Goal: Download file/media

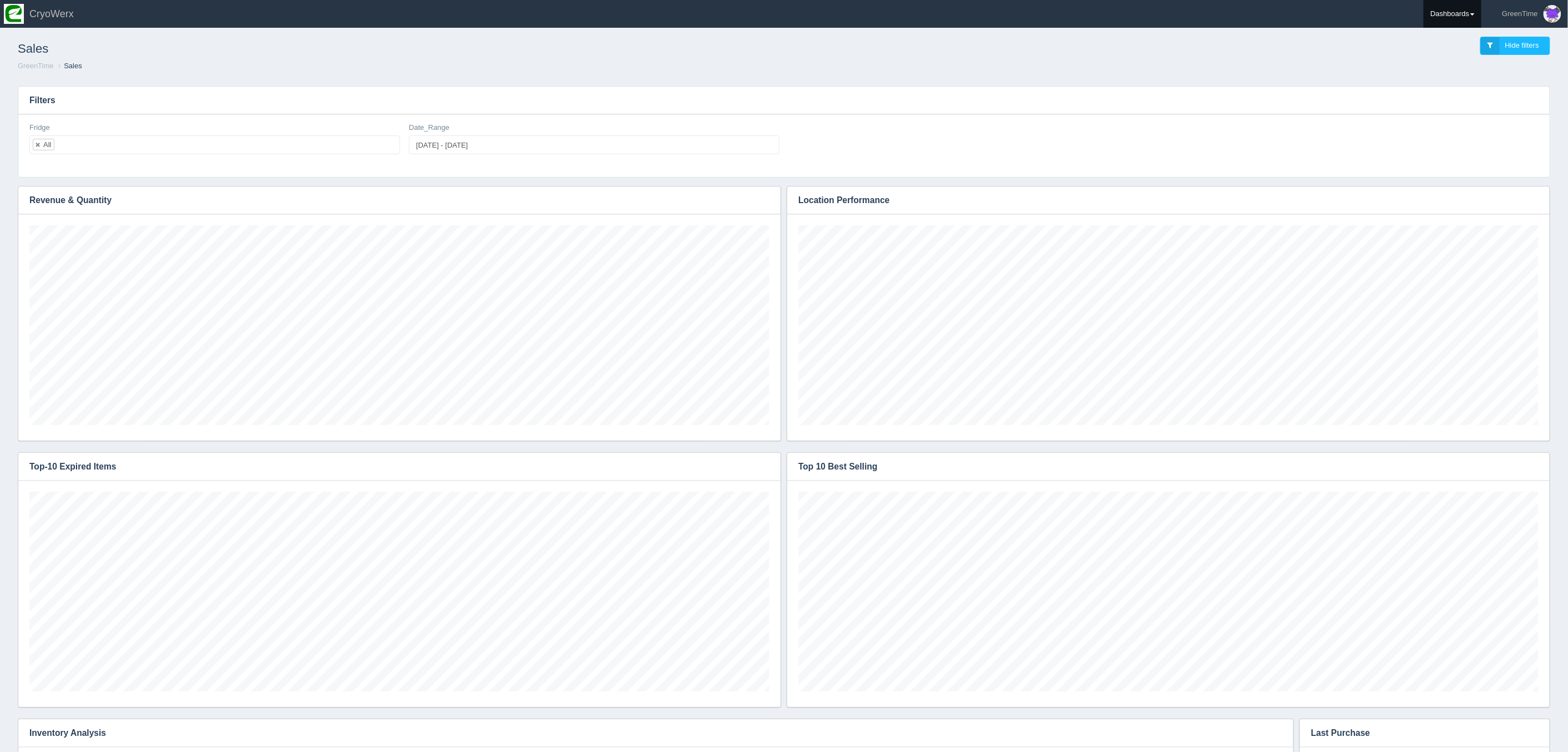
click at [1478, 13] on link "Dashboards" at bounding box center [1453, 14] width 58 height 28
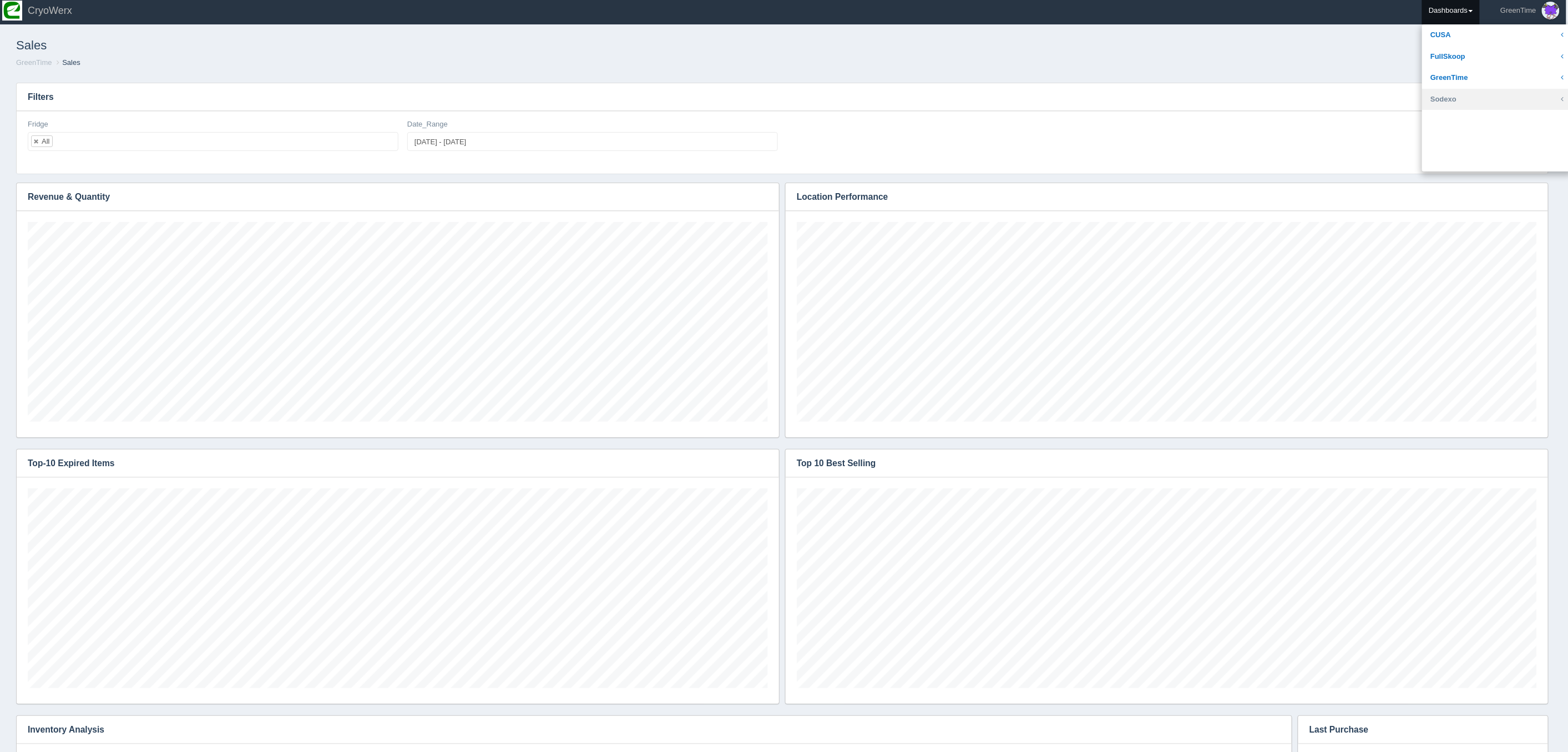
scroll to position [3, 0]
click at [1454, 76] on link "GreenTime" at bounding box center [1498, 78] width 150 height 22
click at [1443, 123] on link "Inventory" at bounding box center [1498, 120] width 150 height 22
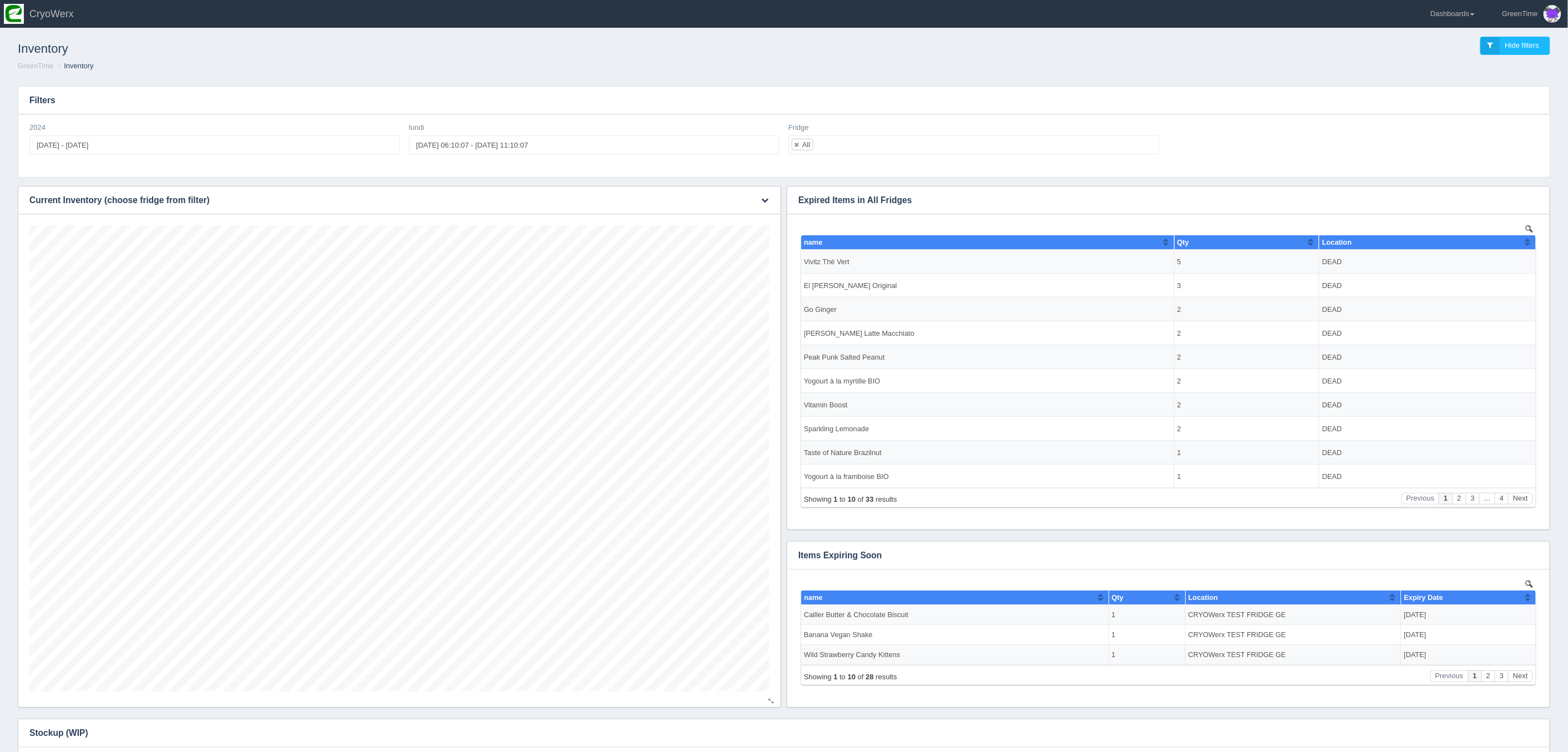
scroll to position [466, 740]
click at [768, 199] on button "button" at bounding box center [765, 200] width 15 height 17
click at [725, 215] on link "Download CSV" at bounding box center [728, 217] width 89 height 16
click at [1387, 67] on ol "GreenTime Inventory" at bounding box center [784, 66] width 1550 height 11
click at [1466, 16] on link "Dashboards" at bounding box center [1453, 14] width 58 height 28
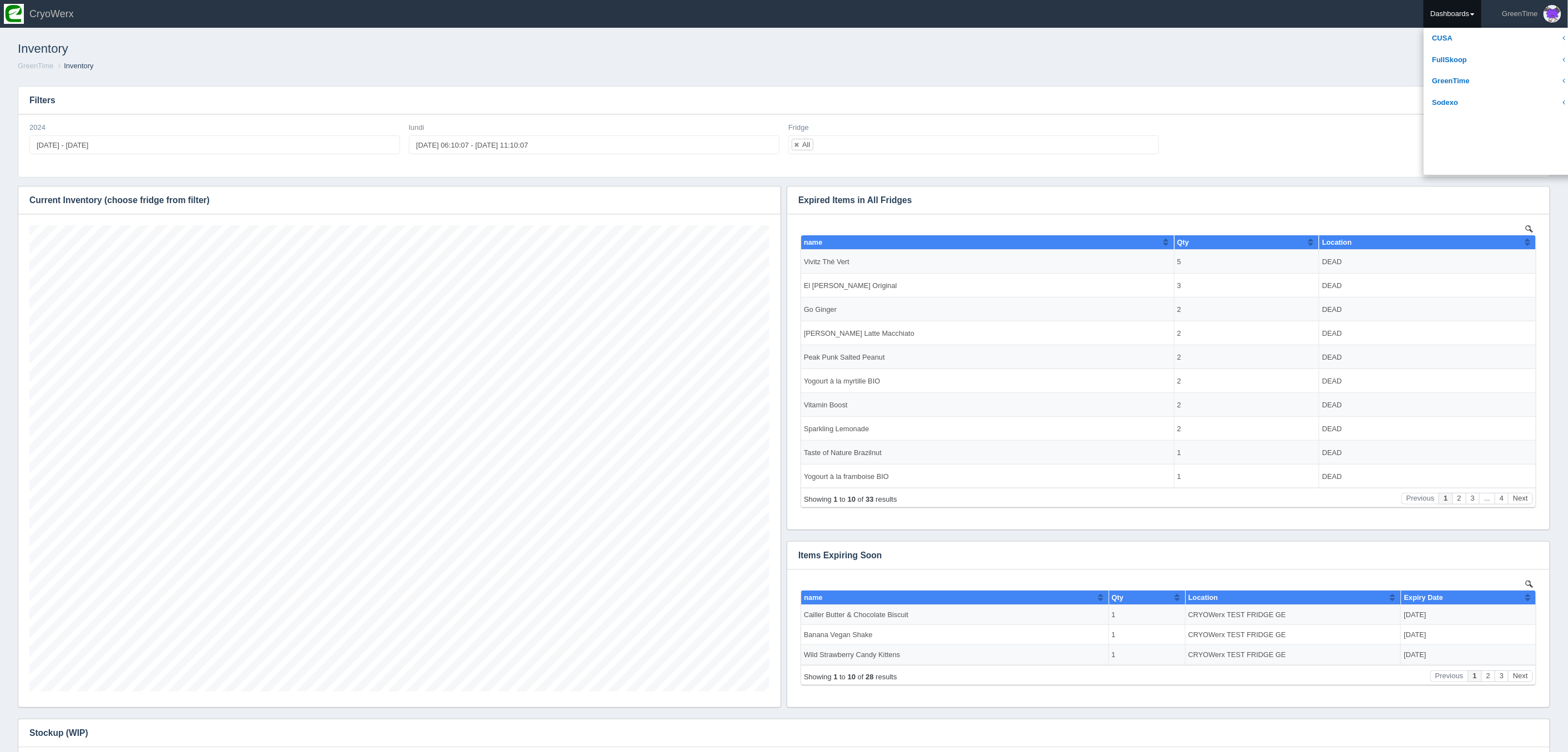
drag, startPoint x: 753, startPoint y: 75, endPoint x: 726, endPoint y: 70, distance: 27.5
click at [753, 75] on div "Inventory Hide filters GreenTime Inventory" at bounding box center [784, 54] width 1559 height 46
click at [765, 200] on icon "button" at bounding box center [765, 200] width 8 height 8
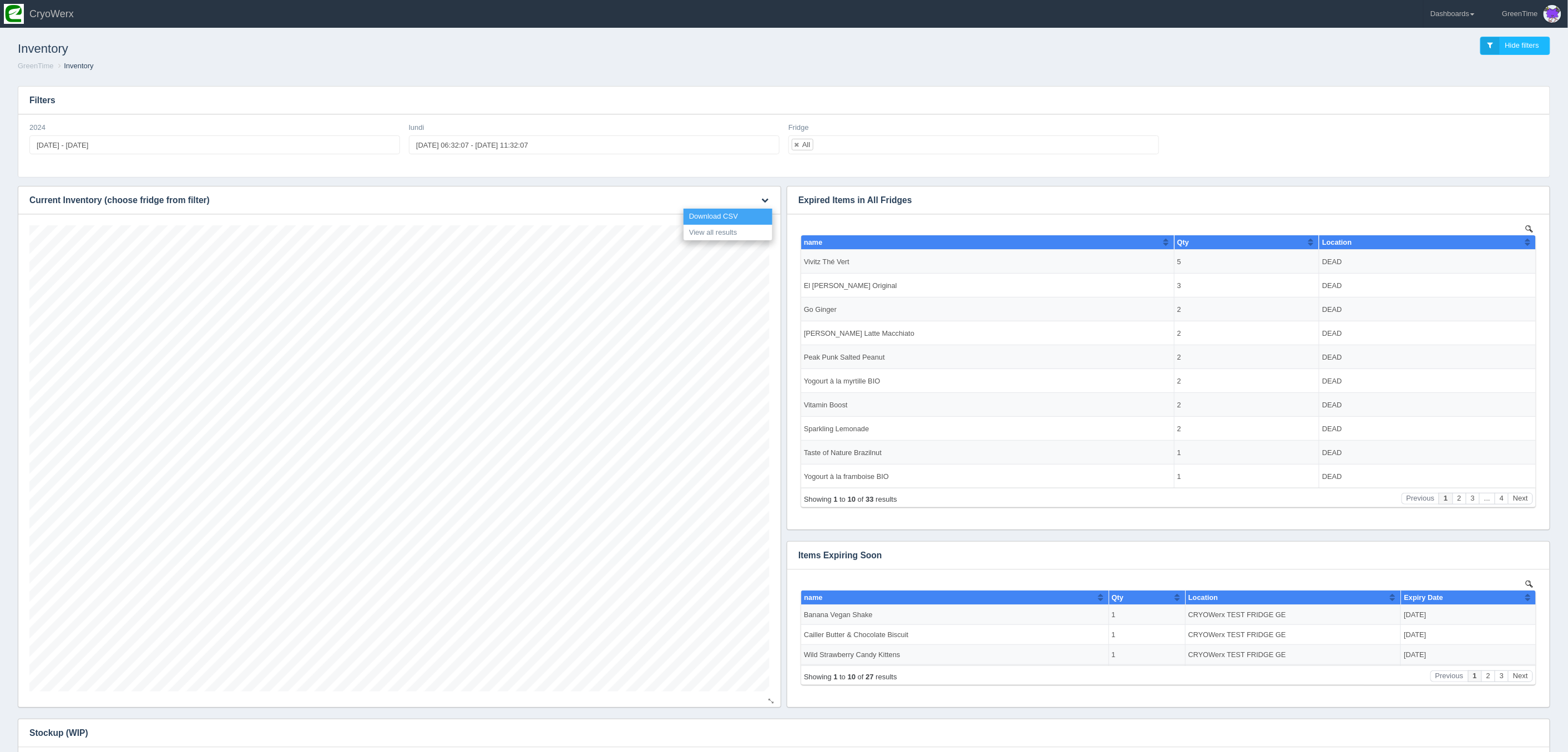
click at [724, 215] on link "Download CSV" at bounding box center [728, 217] width 89 height 16
click at [1097, 86] on h3 "Filters" at bounding box center [784, 100] width 1532 height 28
drag, startPoint x: 1466, startPoint y: 1, endPoint x: 1469, endPoint y: 18, distance: 17.3
click at [1466, 1] on link "Dashboards" at bounding box center [1453, 14] width 58 height 28
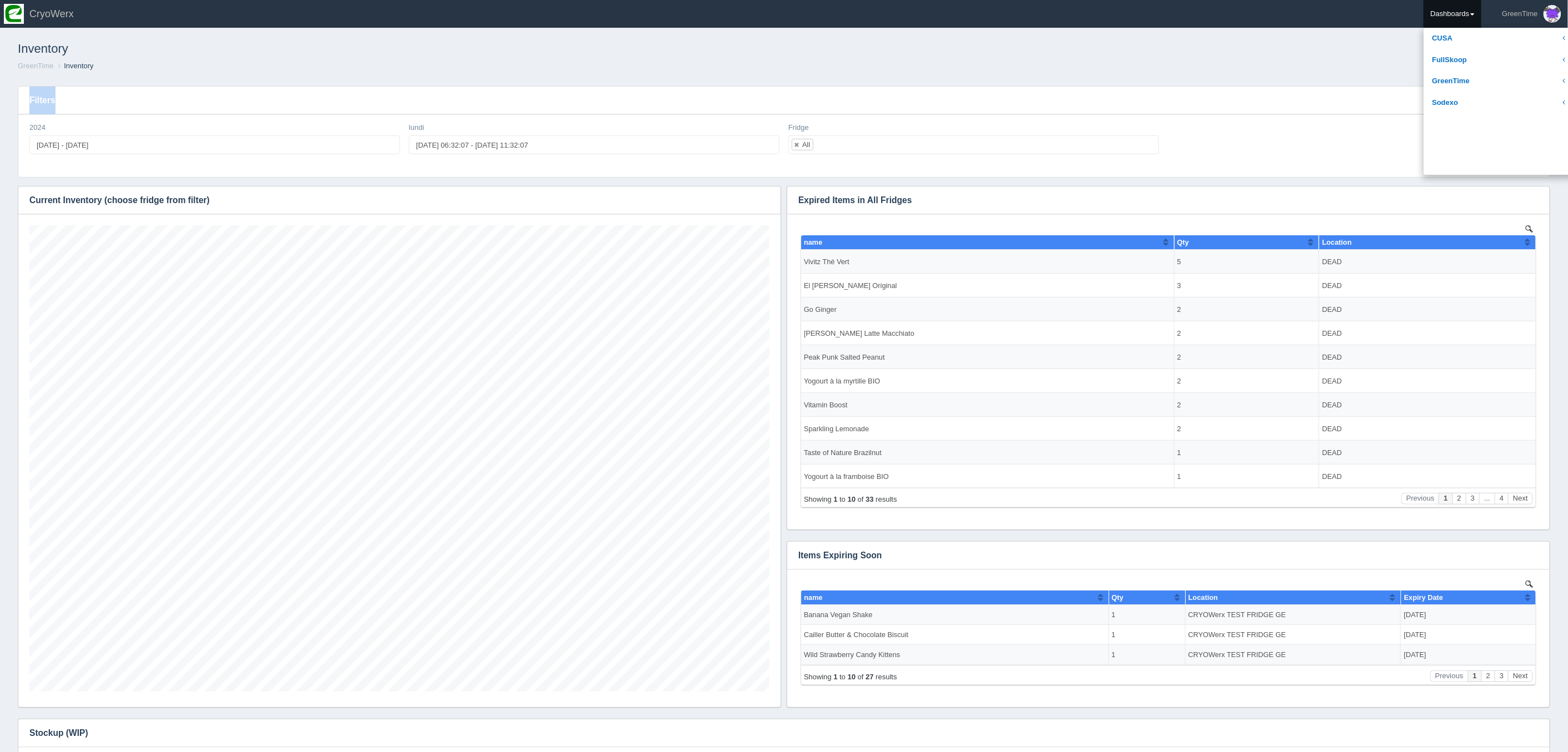
drag, startPoint x: 1470, startPoint y: 18, endPoint x: 1466, endPoint y: 26, distance: 8.9
click at [1470, 18] on link "Dashboards" at bounding box center [1453, 14] width 58 height 28
click at [1460, 8] on link "Dashboards" at bounding box center [1453, 14] width 58 height 28
drag, startPoint x: 1453, startPoint y: 77, endPoint x: 1460, endPoint y: 81, distance: 8.1
click at [1453, 77] on link "GreenTime" at bounding box center [1498, 81] width 150 height 22
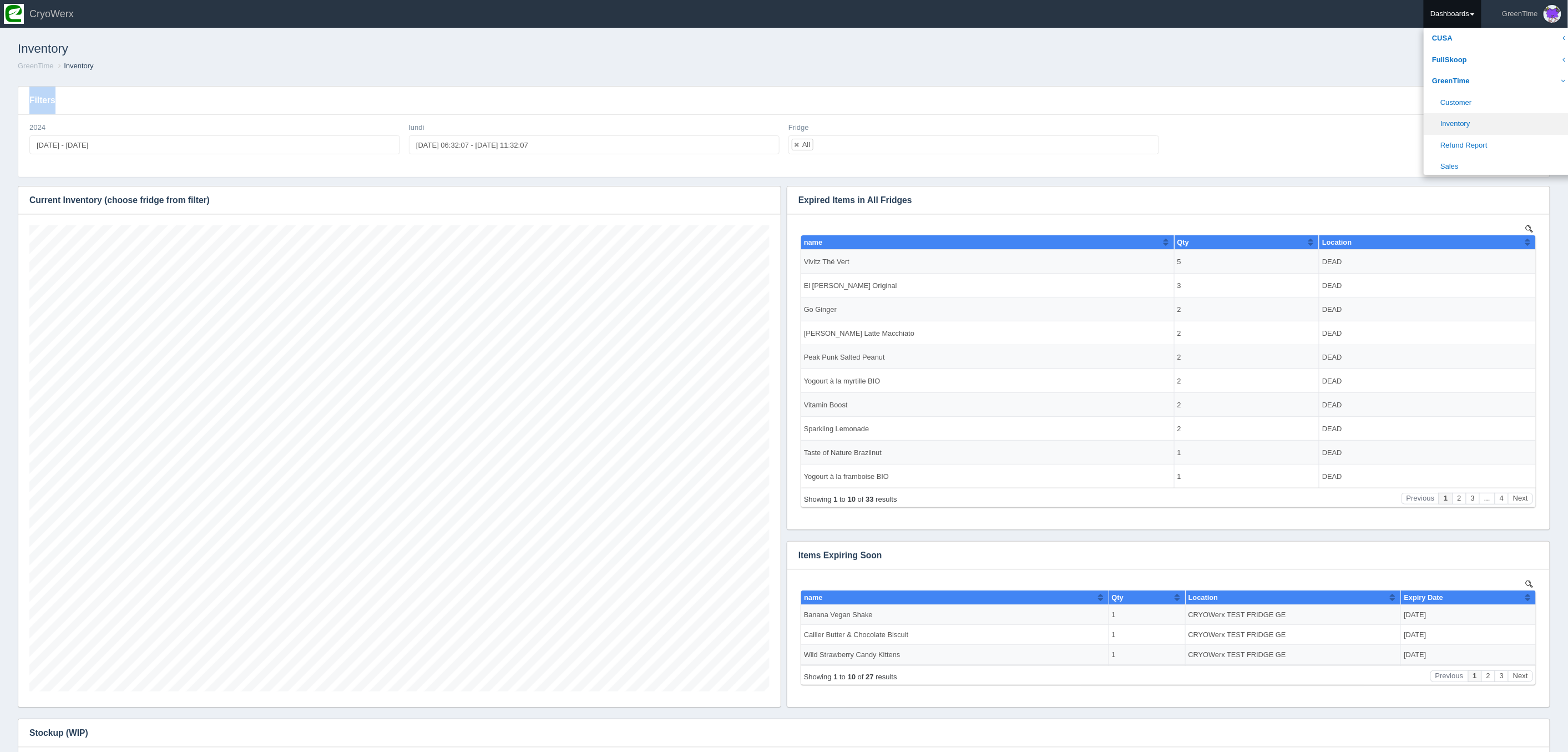
click at [1457, 128] on link "Inventory" at bounding box center [1498, 124] width 150 height 22
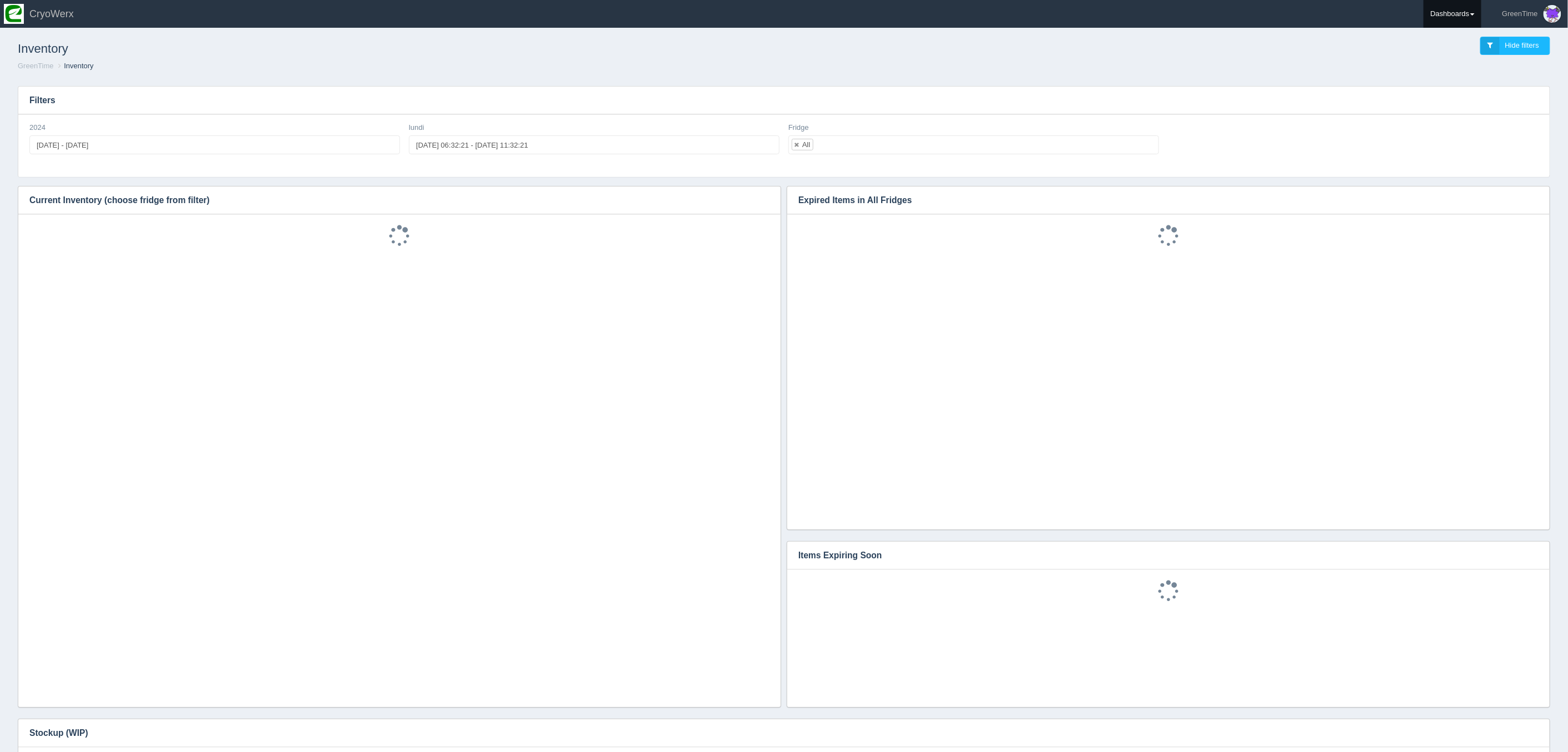
drag, startPoint x: 1461, startPoint y: 17, endPoint x: 1463, endPoint y: 31, distance: 14.1
click at [1461, 18] on link "Dashboards" at bounding box center [1453, 14] width 58 height 28
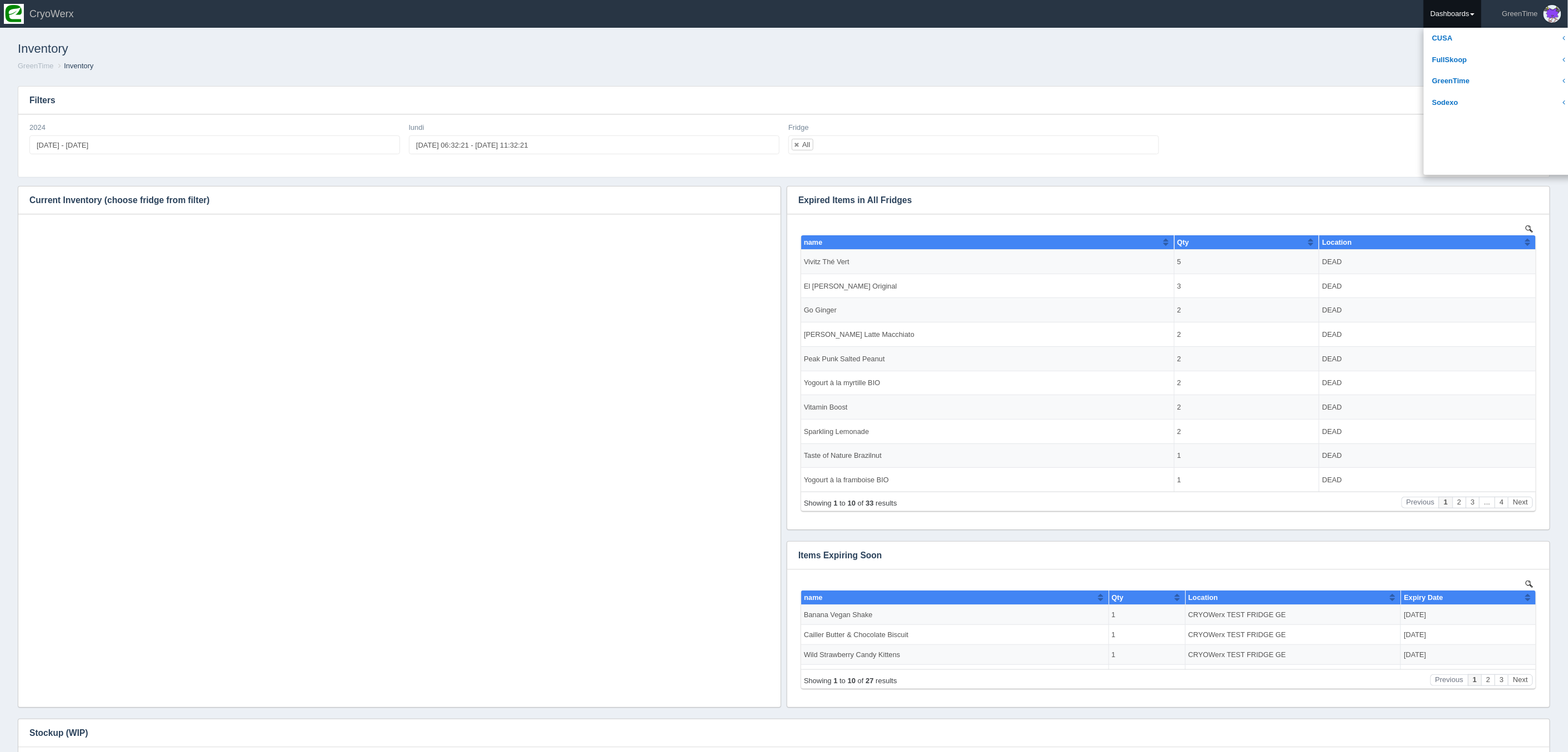
click at [1258, 100] on h3 "Filters" at bounding box center [784, 100] width 1532 height 28
click at [1458, 12] on link "Dashboards" at bounding box center [1453, 14] width 58 height 28
drag, startPoint x: 1449, startPoint y: 75, endPoint x: 1455, endPoint y: 80, distance: 7.8
click at [1449, 75] on link "GreenTime" at bounding box center [1498, 81] width 150 height 22
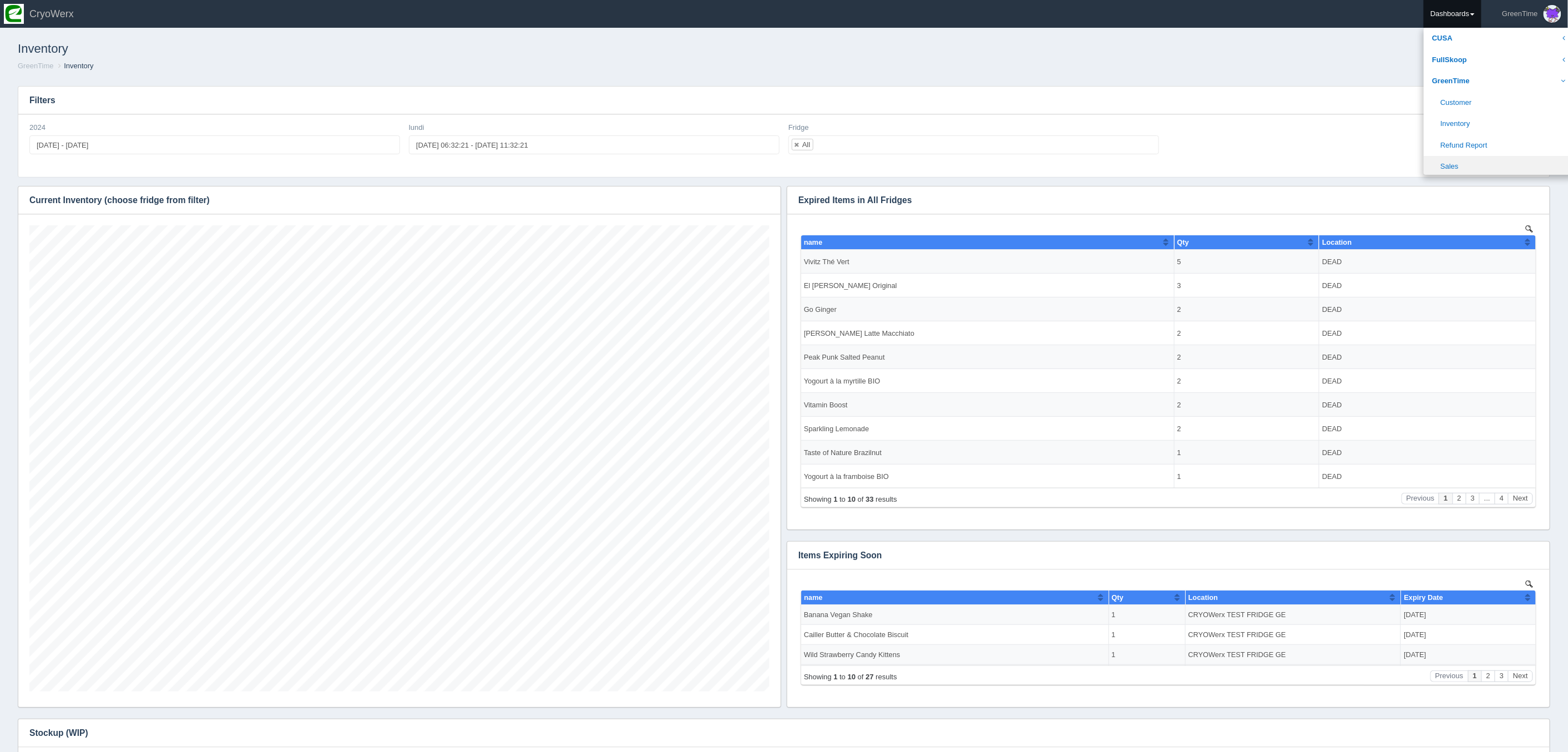
click at [1452, 159] on link "Sales" at bounding box center [1498, 167] width 150 height 22
click at [1451, 162] on link "Sales" at bounding box center [1498, 167] width 150 height 22
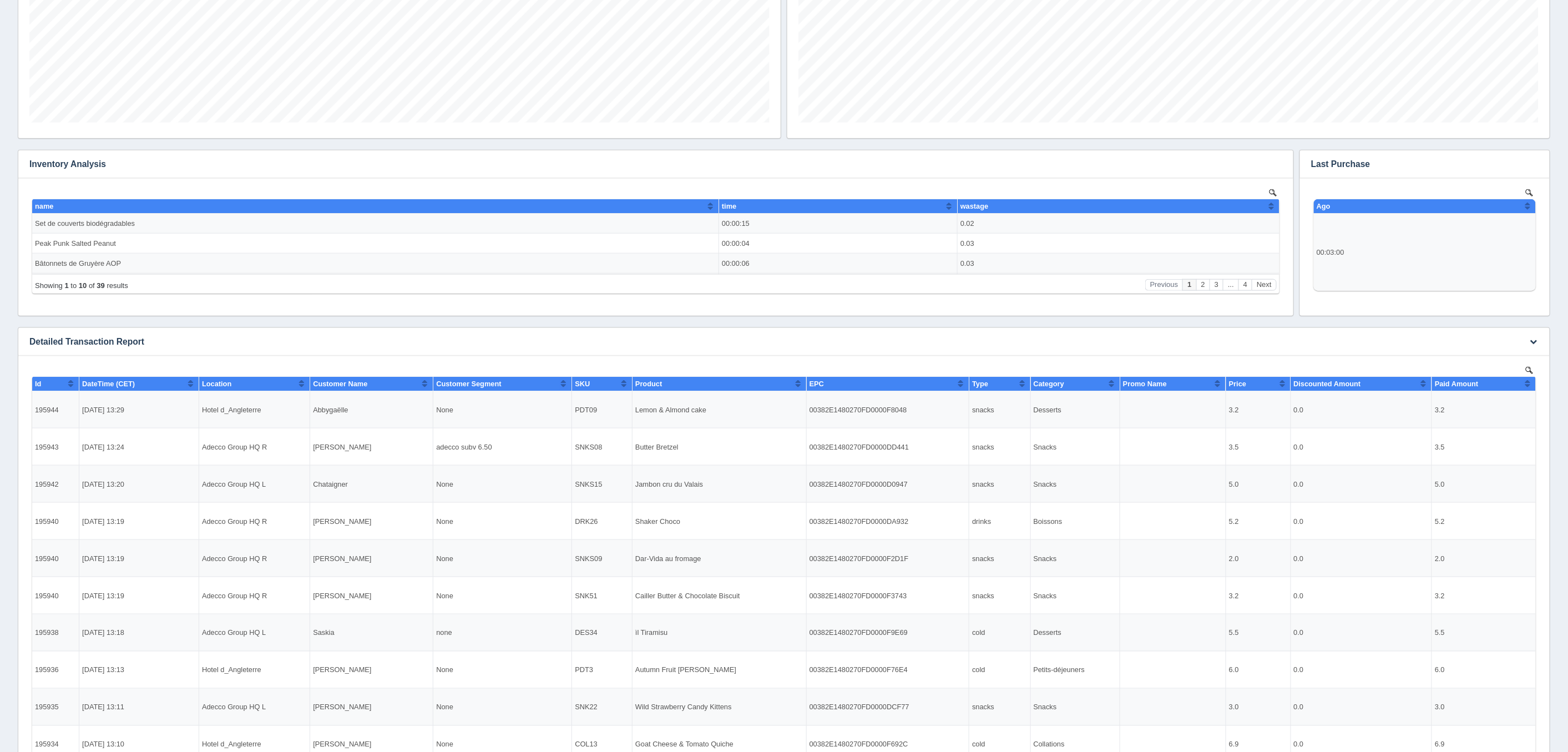
scroll to position [570, 0]
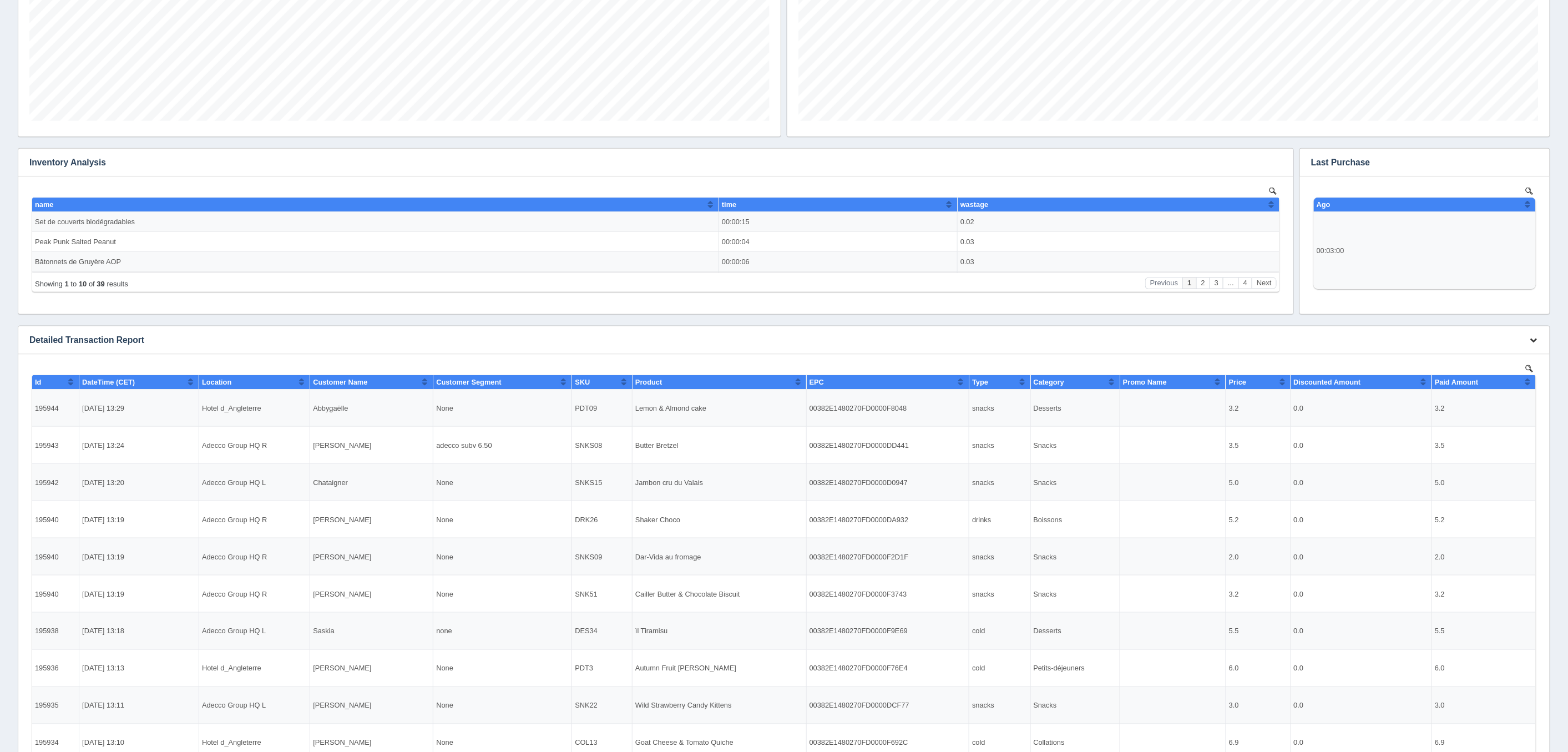
click at [1532, 337] on icon "button" at bounding box center [1534, 340] width 8 height 8
click at [1490, 355] on link "Download CSV" at bounding box center [1497, 357] width 89 height 16
